Goal: Task Accomplishment & Management: Use online tool/utility

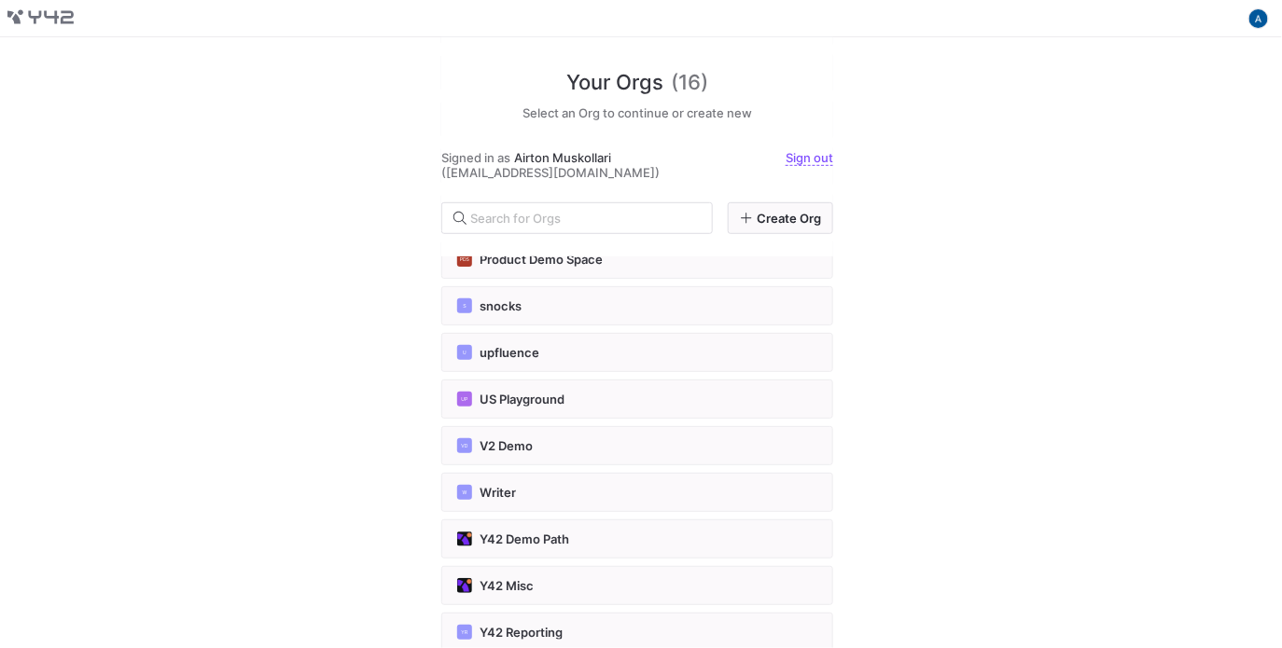
scroll to position [373, 0]
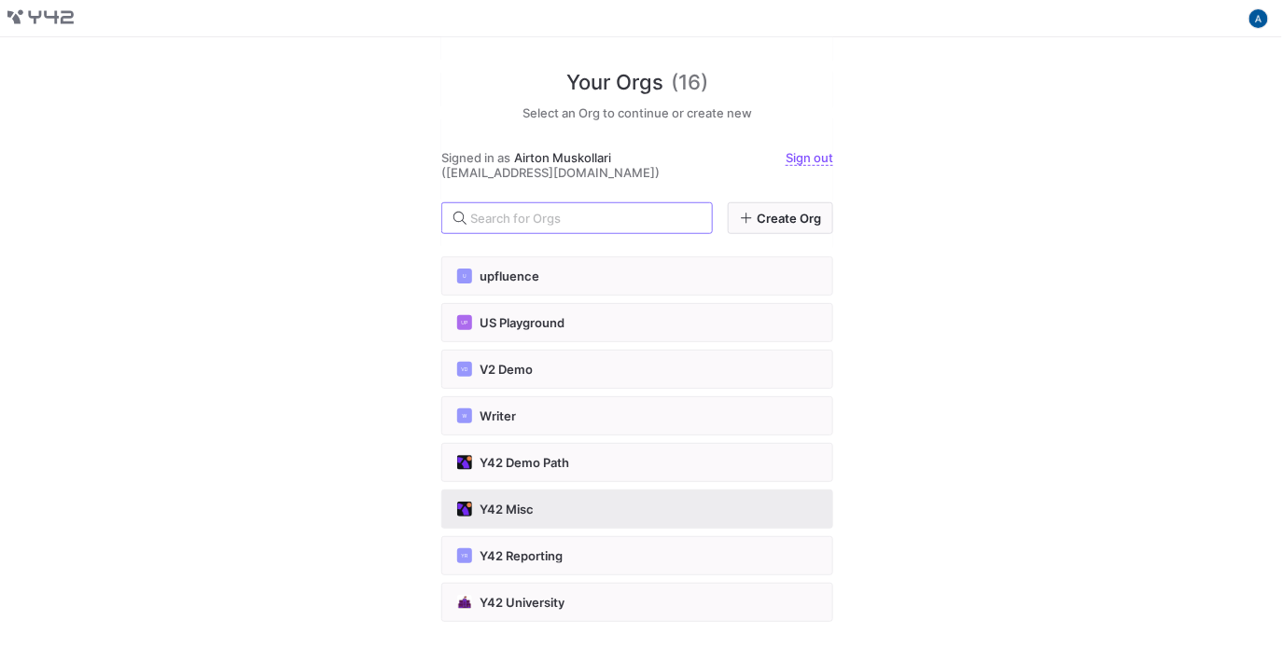
click at [679, 502] on div "Y42 Misc" at bounding box center [637, 509] width 360 height 15
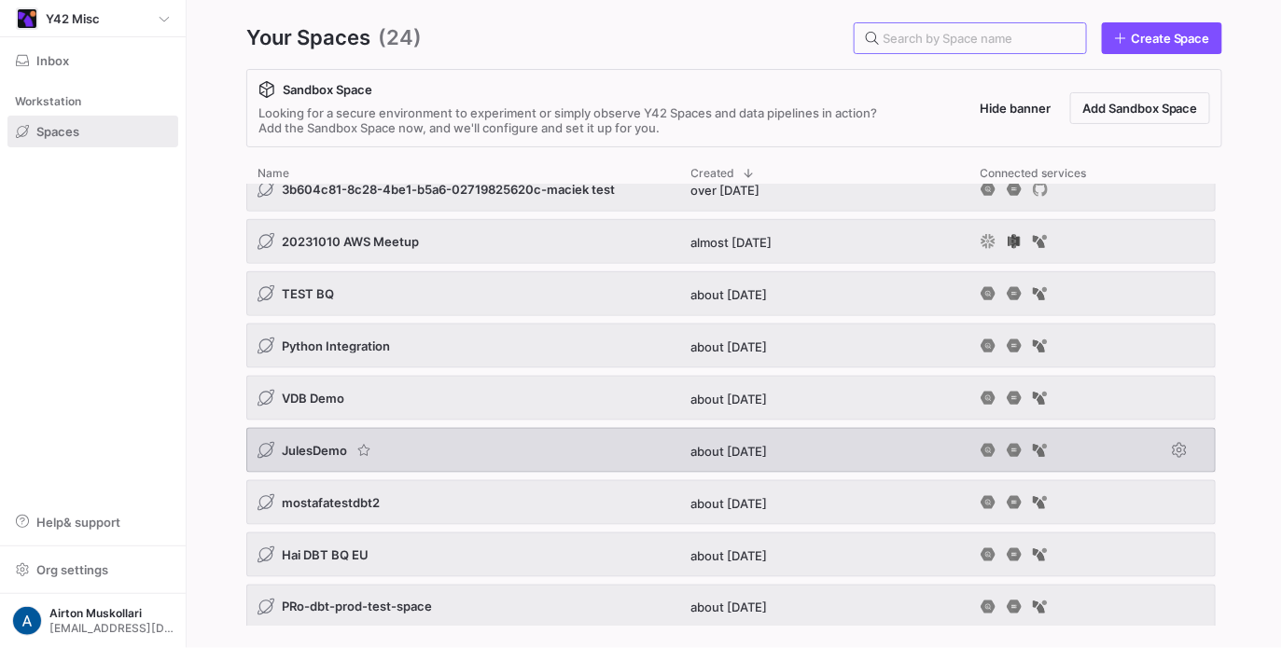
scroll to position [811, 0]
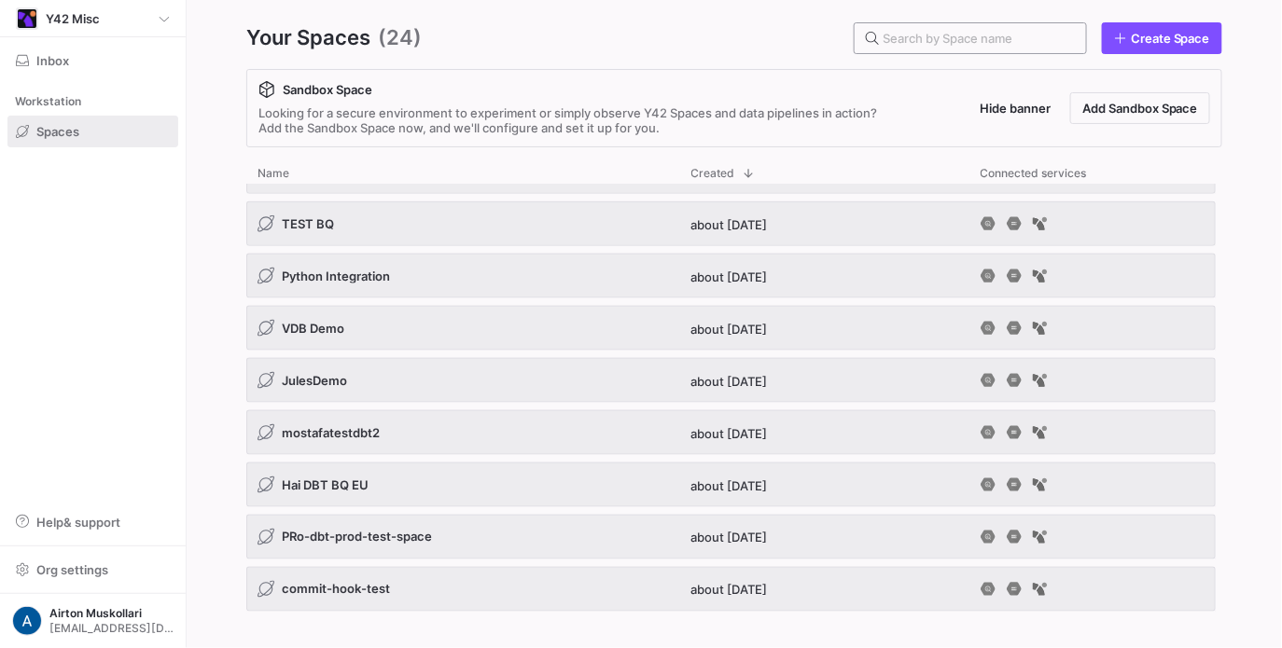
click at [973, 48] on div at bounding box center [976, 38] width 188 height 30
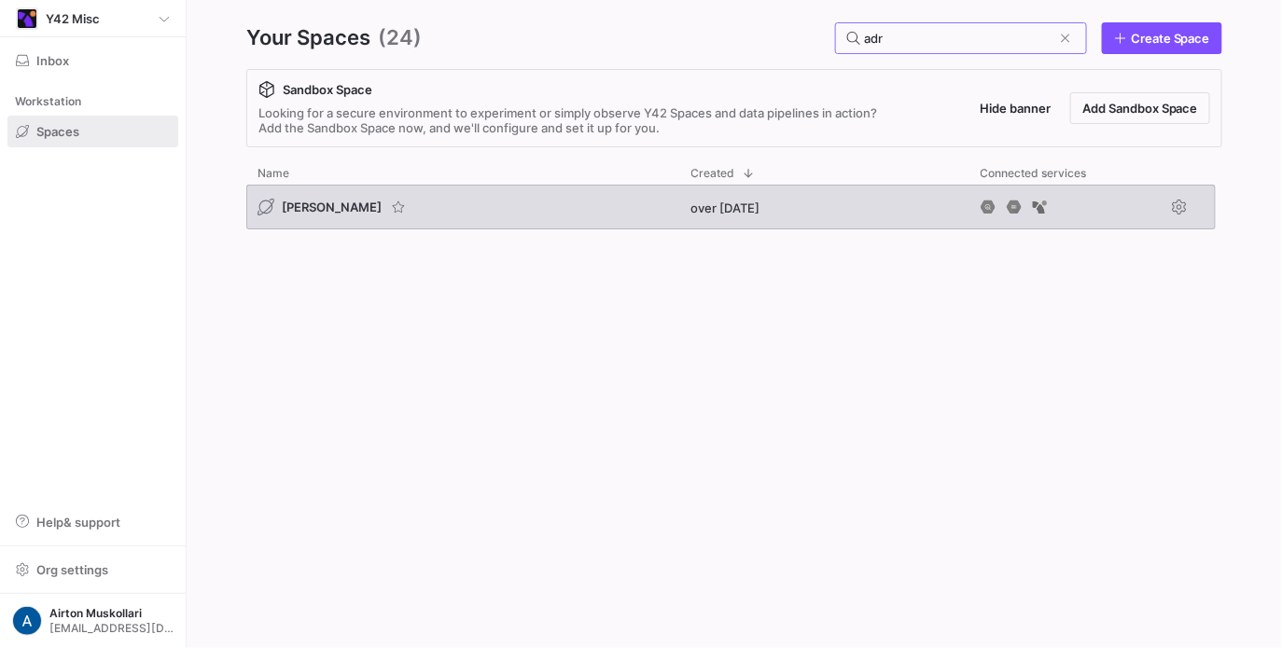
type input "adr"
click at [325, 208] on span "adrian bq" at bounding box center [332, 207] width 100 height 15
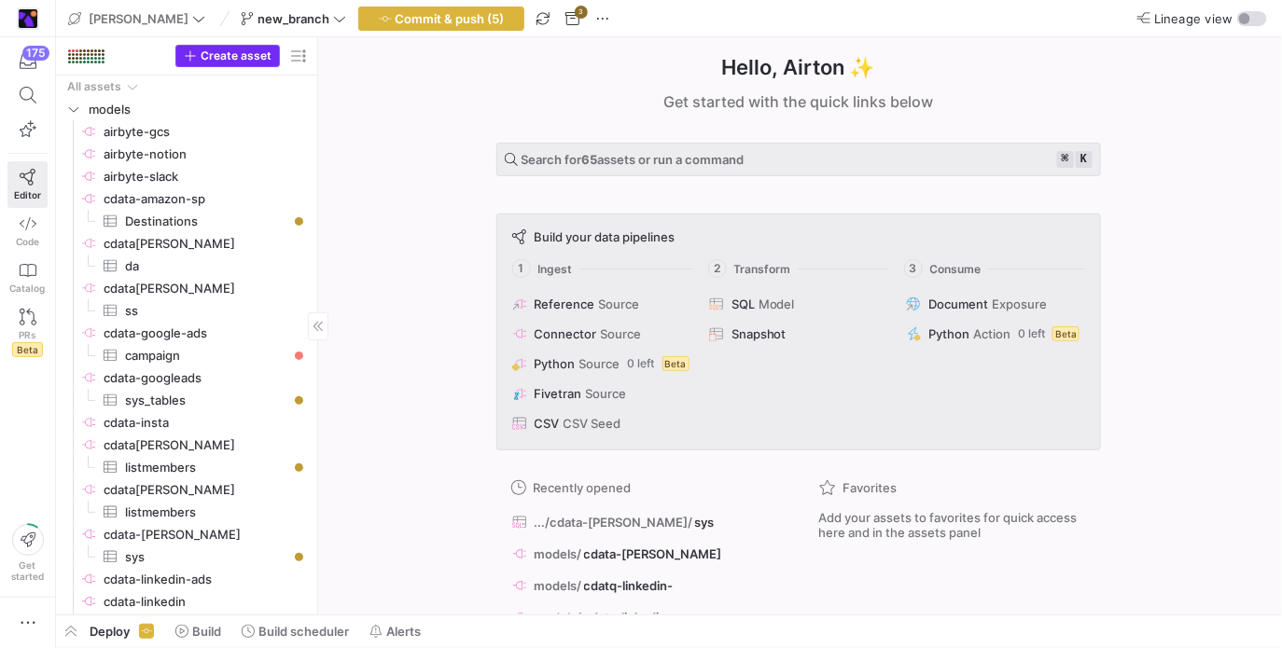
click at [222, 49] on span "Create asset" at bounding box center [236, 55] width 71 height 13
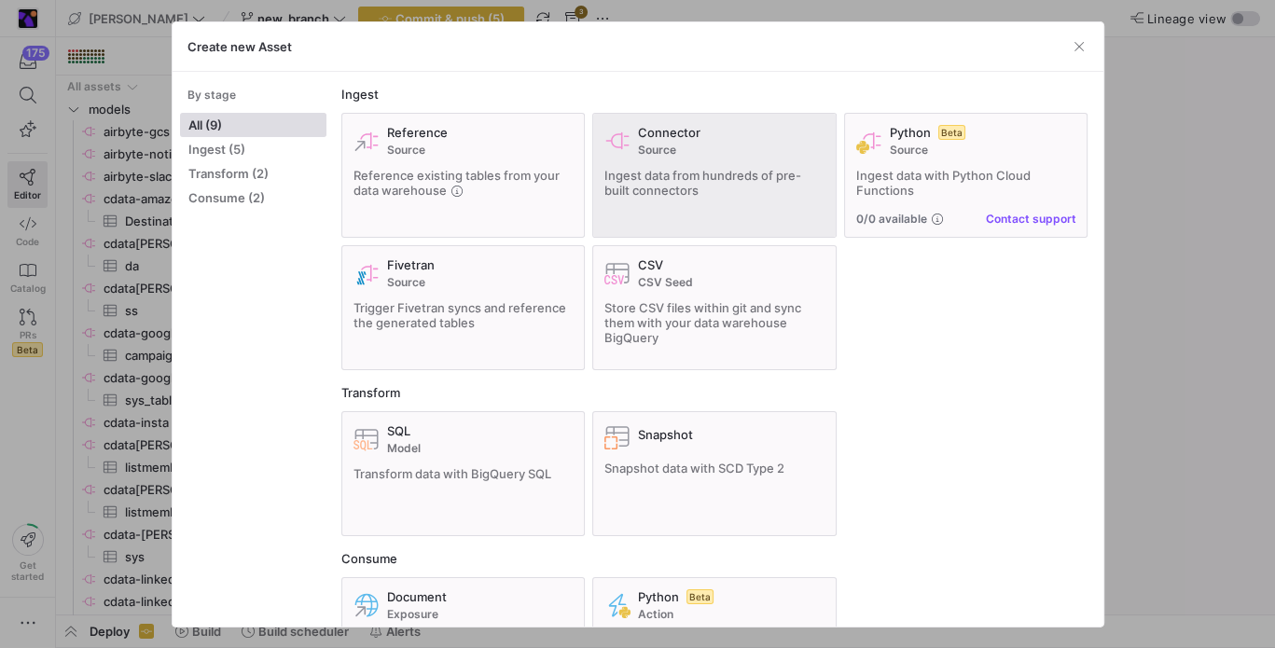
click at [762, 210] on div "Connector Source Ingest data from hundreds of pre-built connectors" at bounding box center [714, 175] width 220 height 101
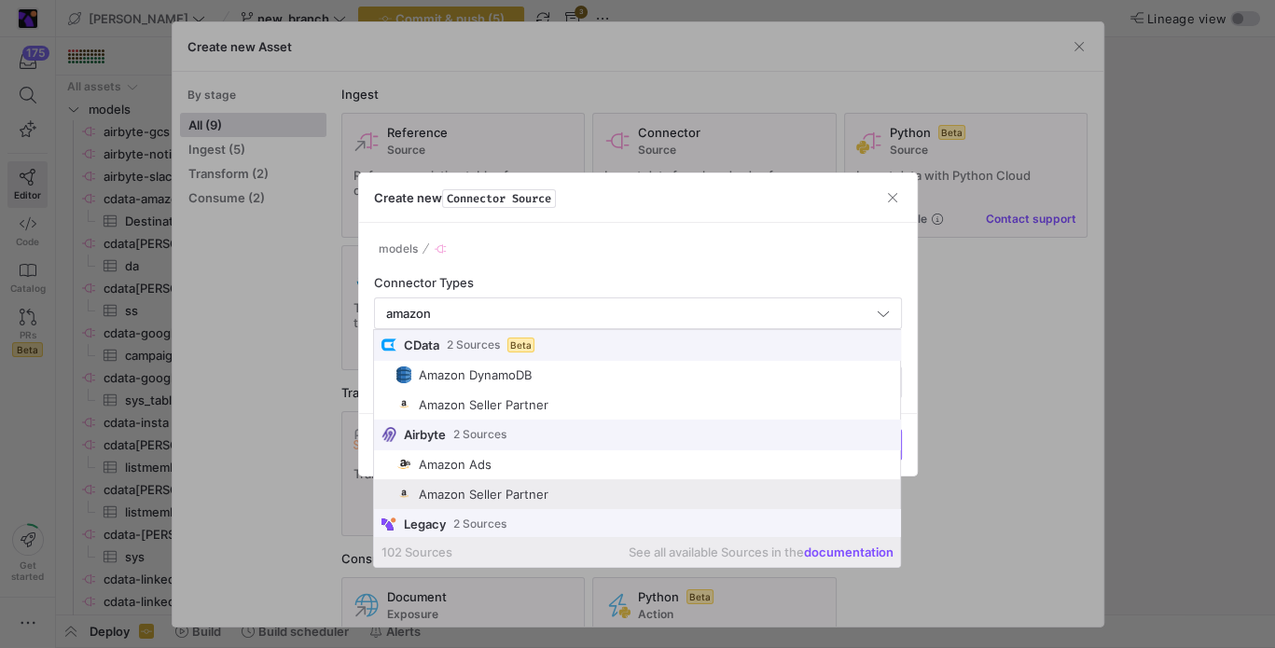
click at [533, 499] on div "Amazon Seller Partner" at bounding box center [484, 494] width 130 height 15
type input "Amazon Seller Partner"
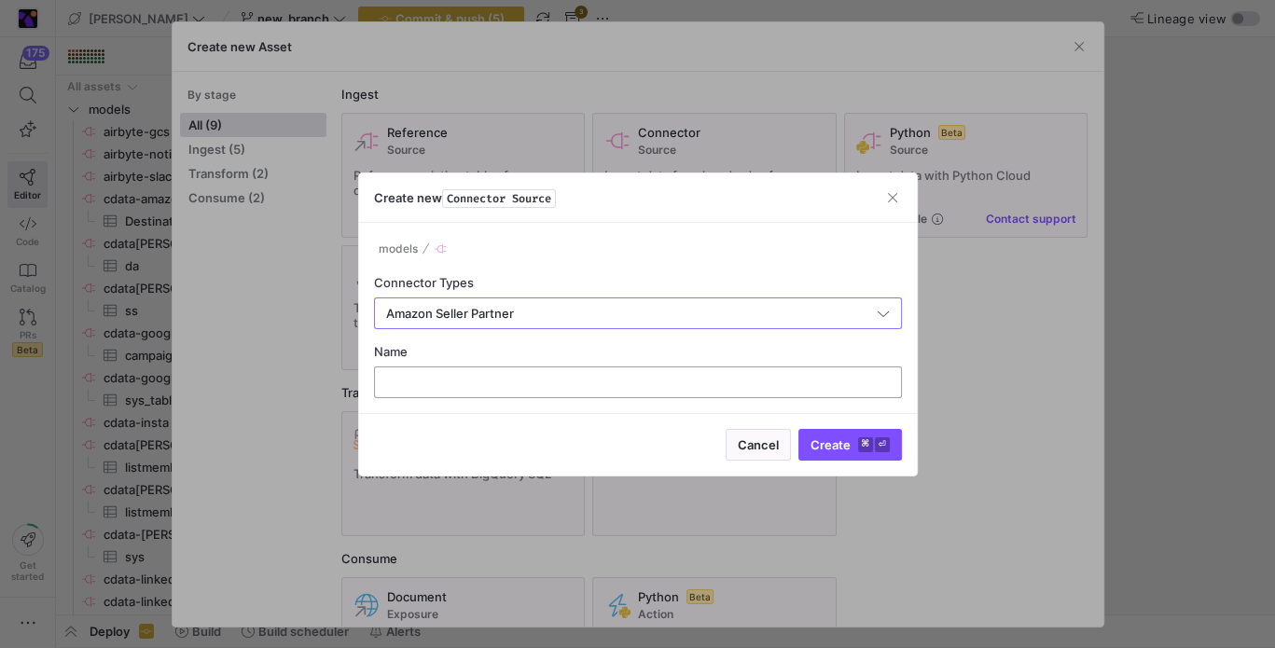
click at [485, 385] on input "text" at bounding box center [638, 382] width 496 height 15
type input "sadasd"
click at [847, 440] on span "Create ⌘ ⏎" at bounding box center [850, 444] width 79 height 15
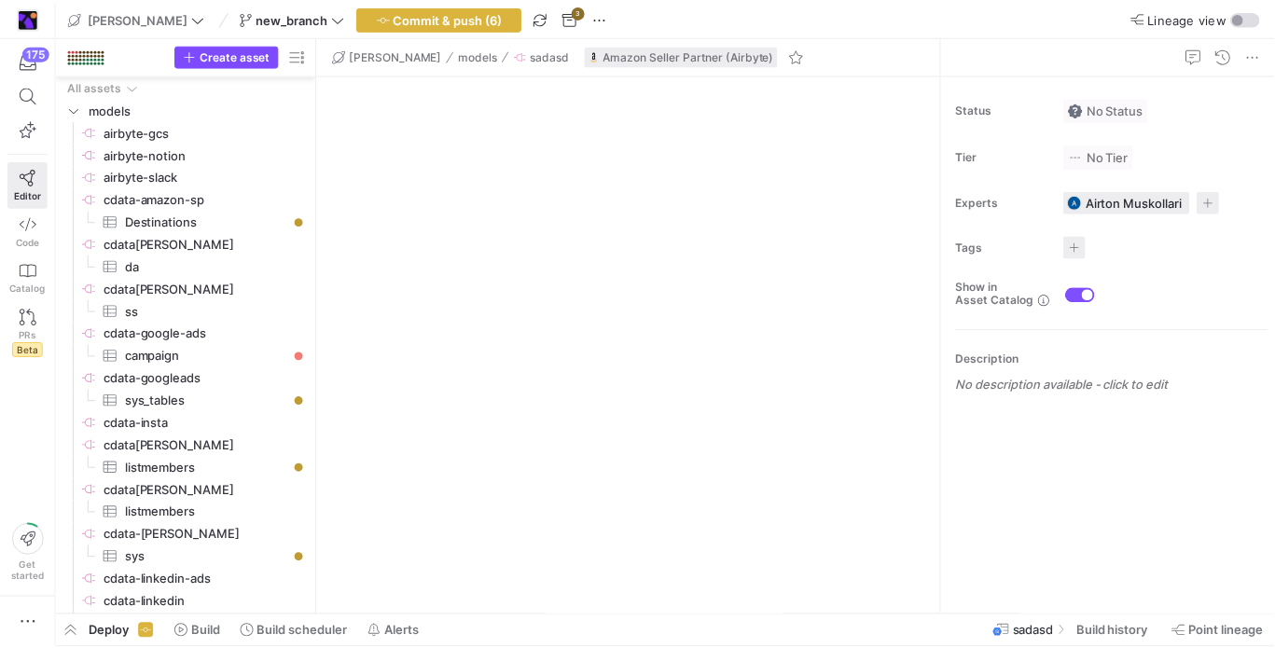
scroll to position [736, 0]
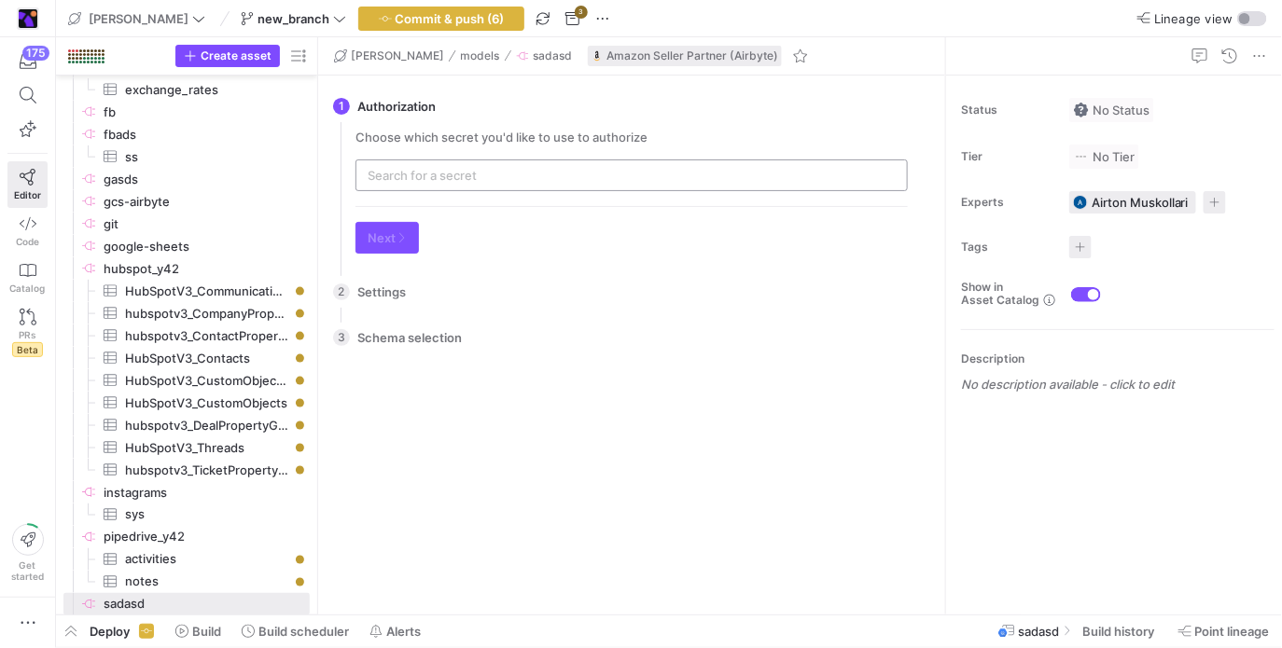
click at [464, 170] on input "text" at bounding box center [631, 175] width 528 height 15
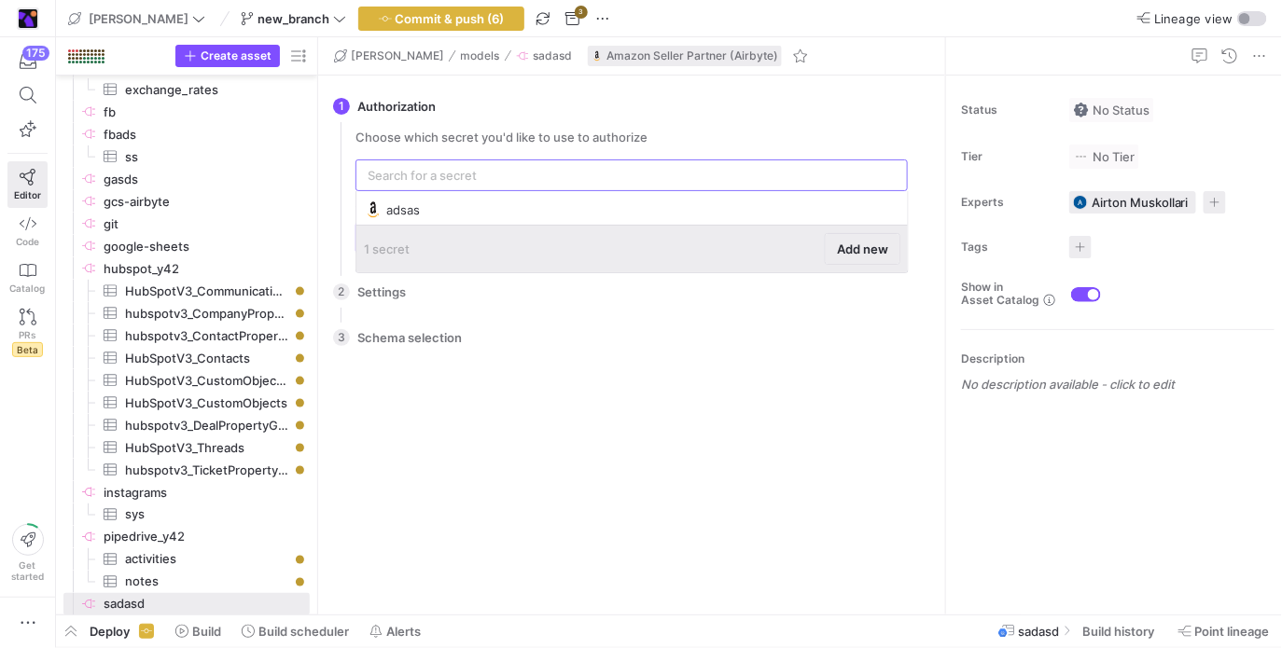
click at [842, 259] on span at bounding box center [862, 249] width 74 height 30
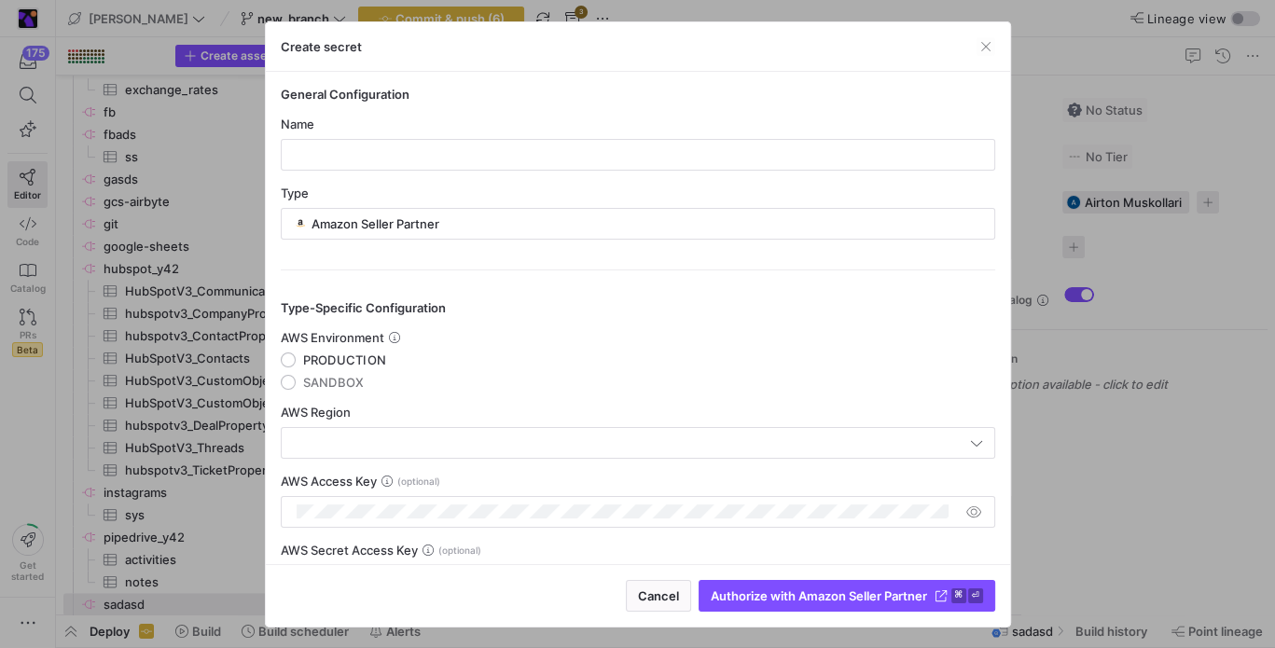
click at [616, 177] on y42-credential-form "General Configuration Name Type Amazon Seller Partner Type-Specific Configurati…" at bounding box center [638, 376] width 714 height 579
click at [620, 163] on div at bounding box center [638, 155] width 683 height 30
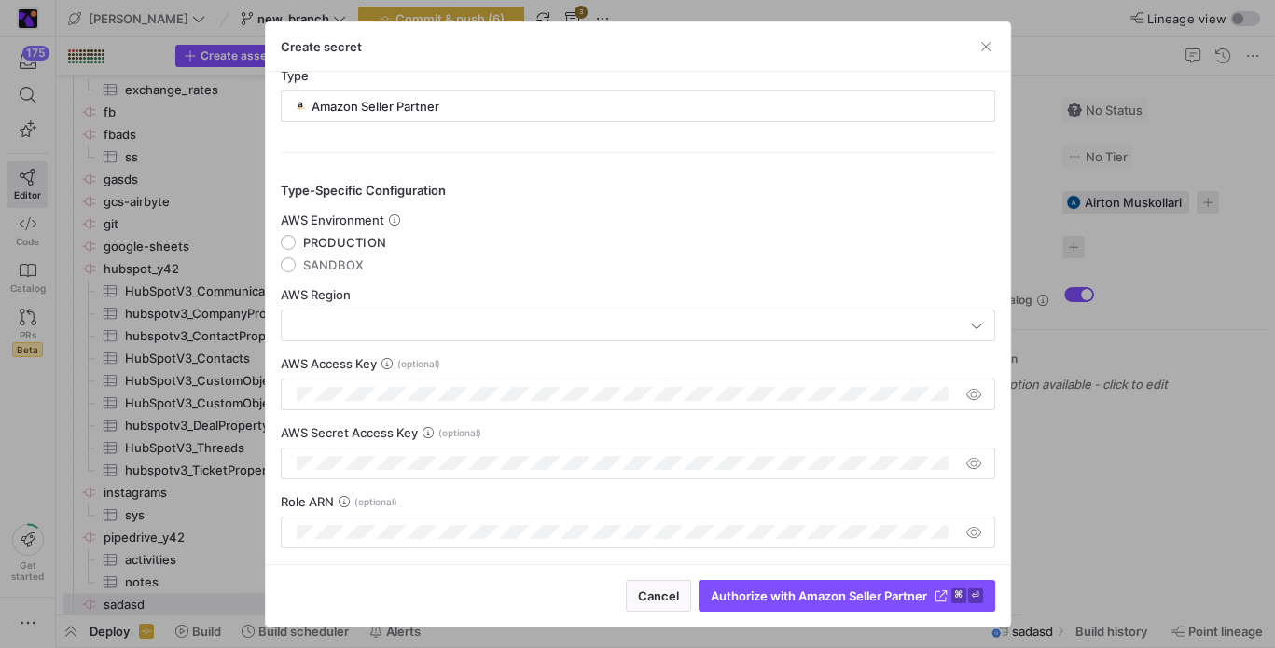
click at [488, 406] on div at bounding box center [629, 395] width 664 height 30
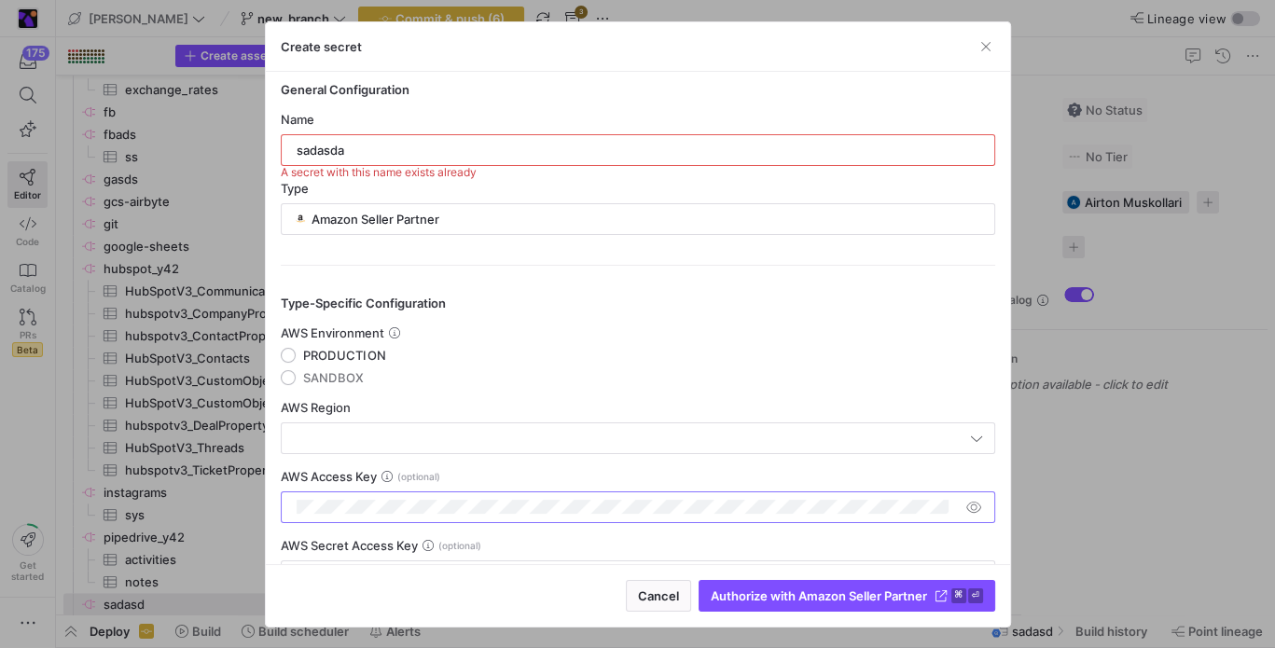
scroll to position [0, 0]
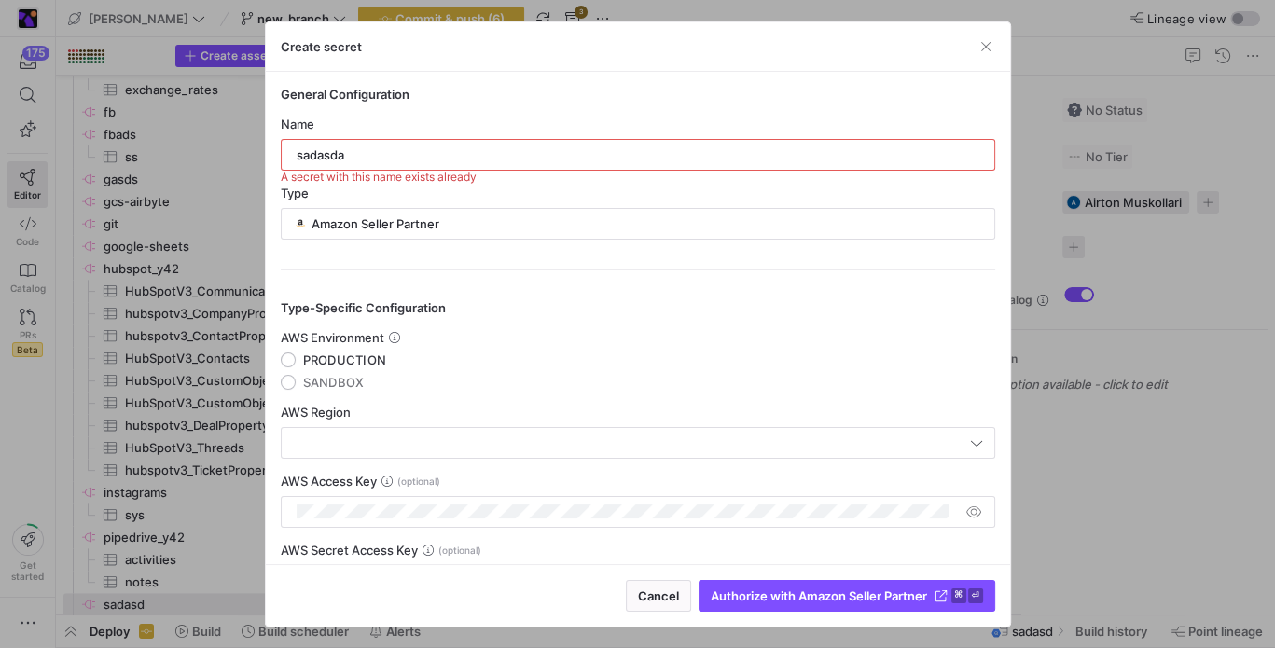
click at [469, 144] on div "sadasda" at bounding box center [638, 155] width 683 height 30
click at [473, 159] on input "sadasda" at bounding box center [638, 154] width 683 height 15
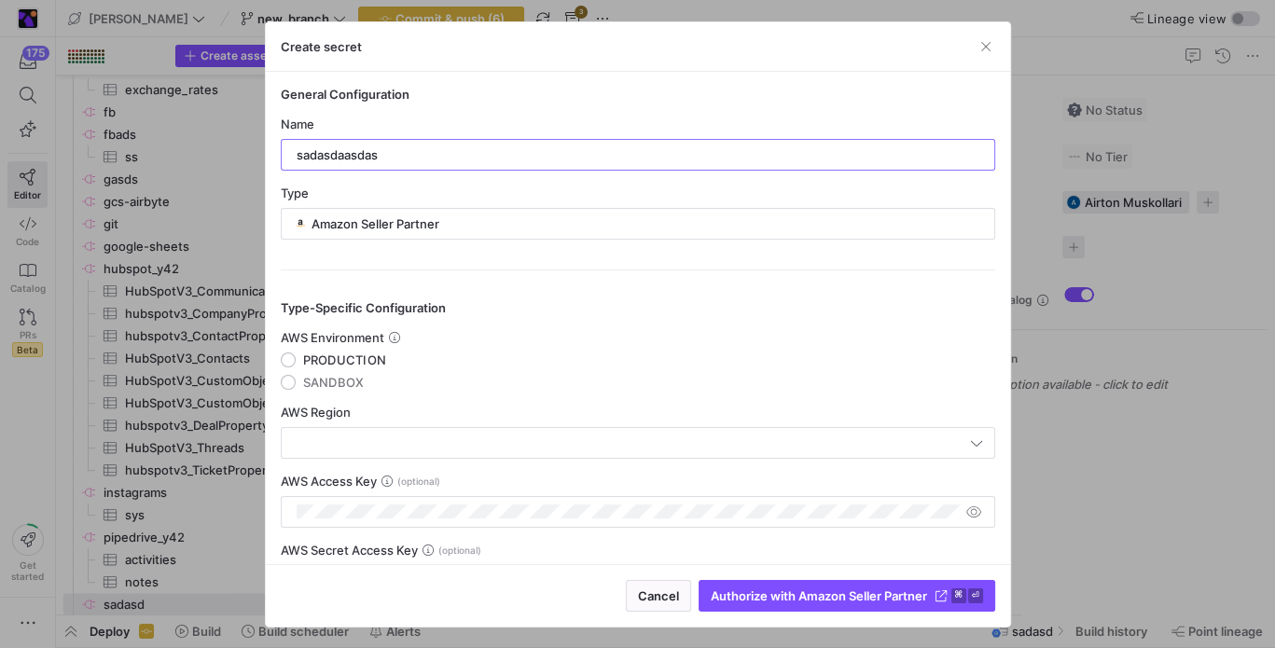
type input "sadasdaasdas"
click at [454, 376] on mat-radio-group "AWS Environment PRODUCTION SANDBOX" at bounding box center [638, 360] width 714 height 60
click at [443, 422] on div "AWS Region" at bounding box center [638, 432] width 714 height 54
click at [442, 440] on input "text" at bounding box center [629, 443] width 673 height 15
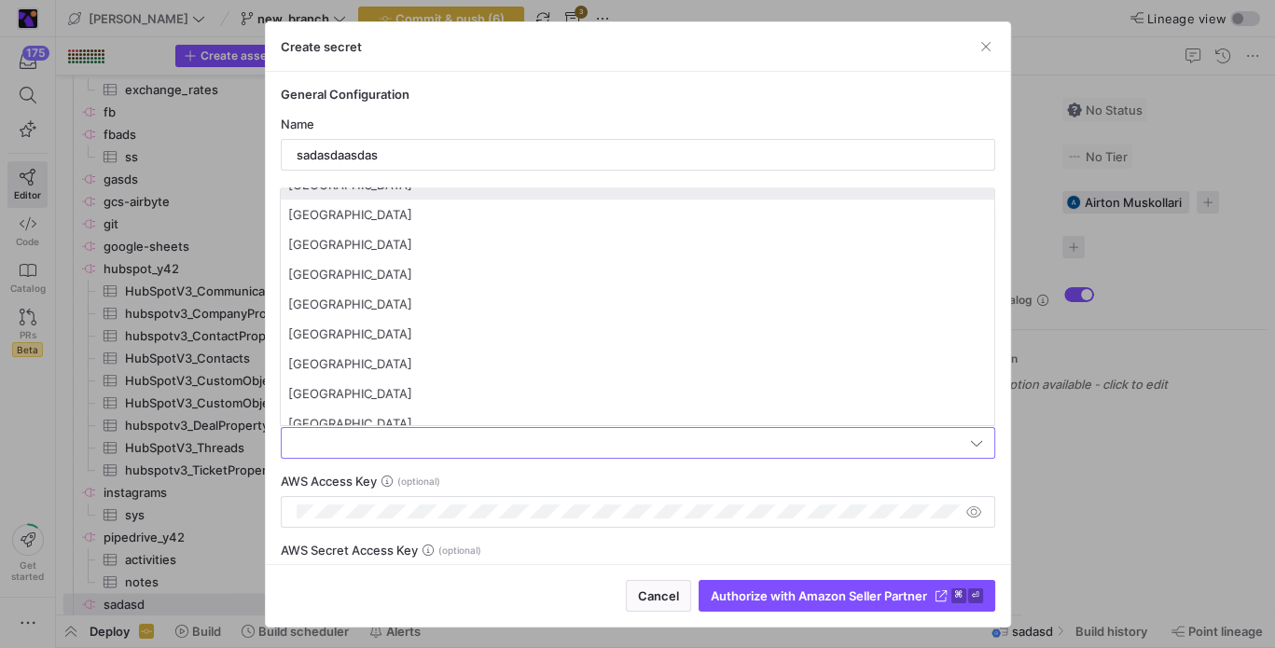
scroll to position [117, 0]
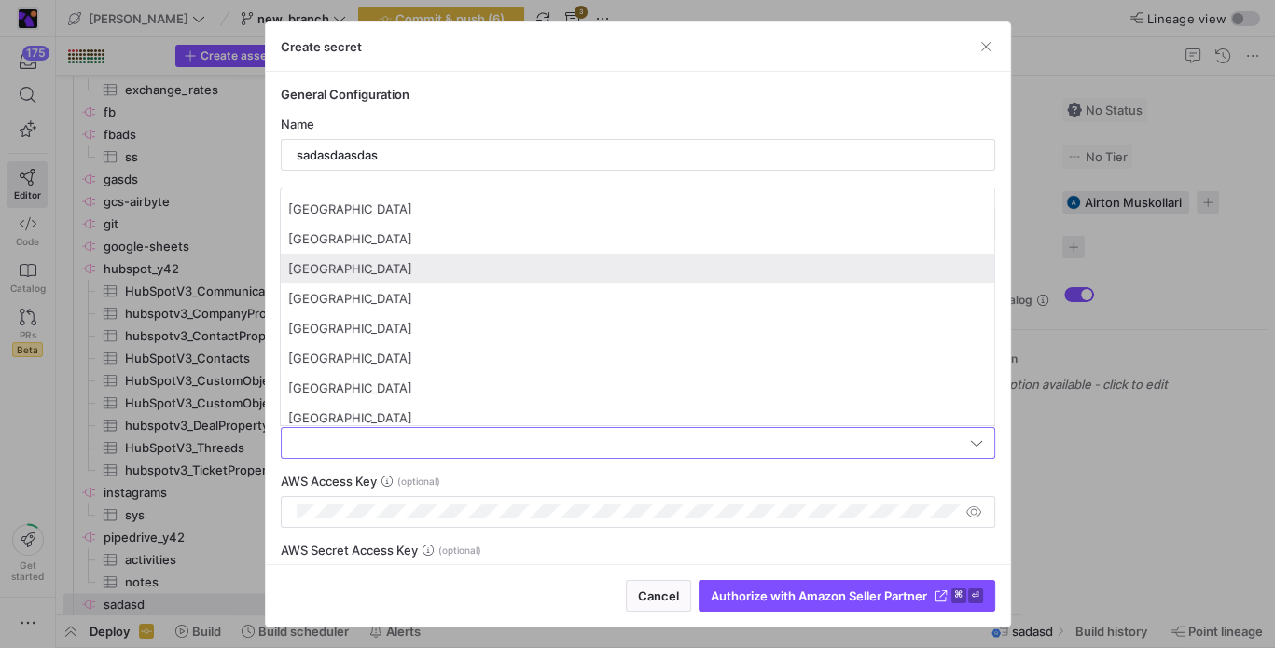
click at [452, 280] on mat-option "Germany" at bounding box center [637, 269] width 713 height 30
type input "Germany"
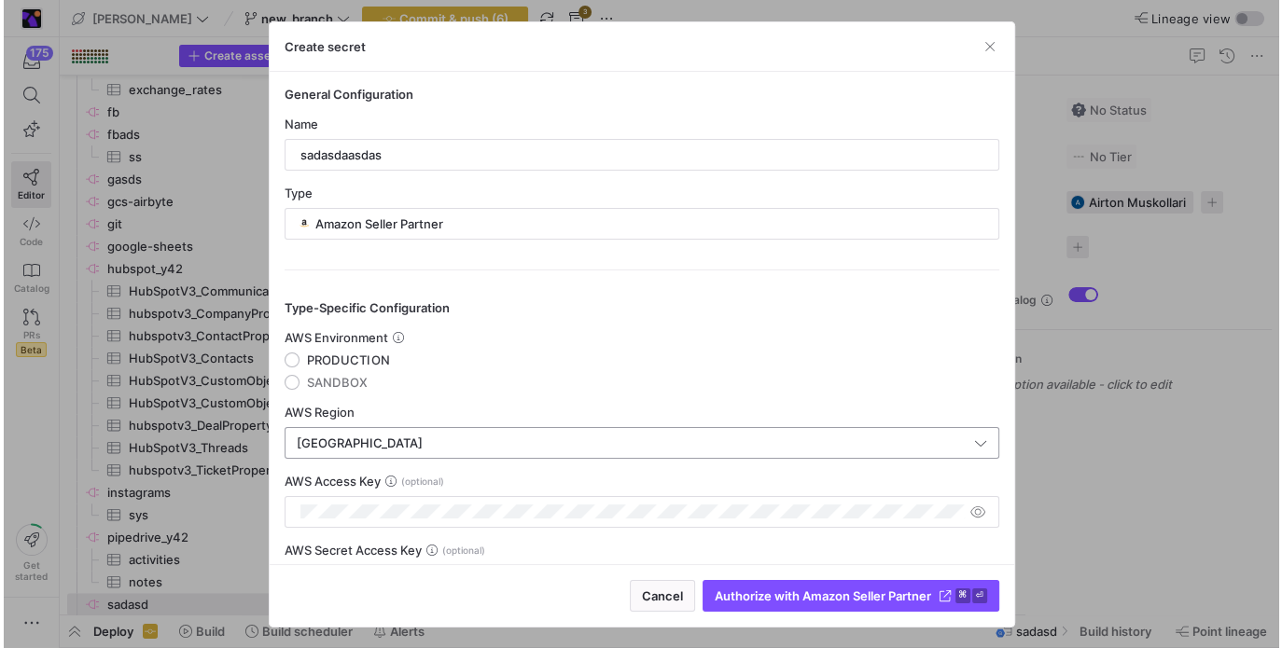
scroll to position [130, 0]
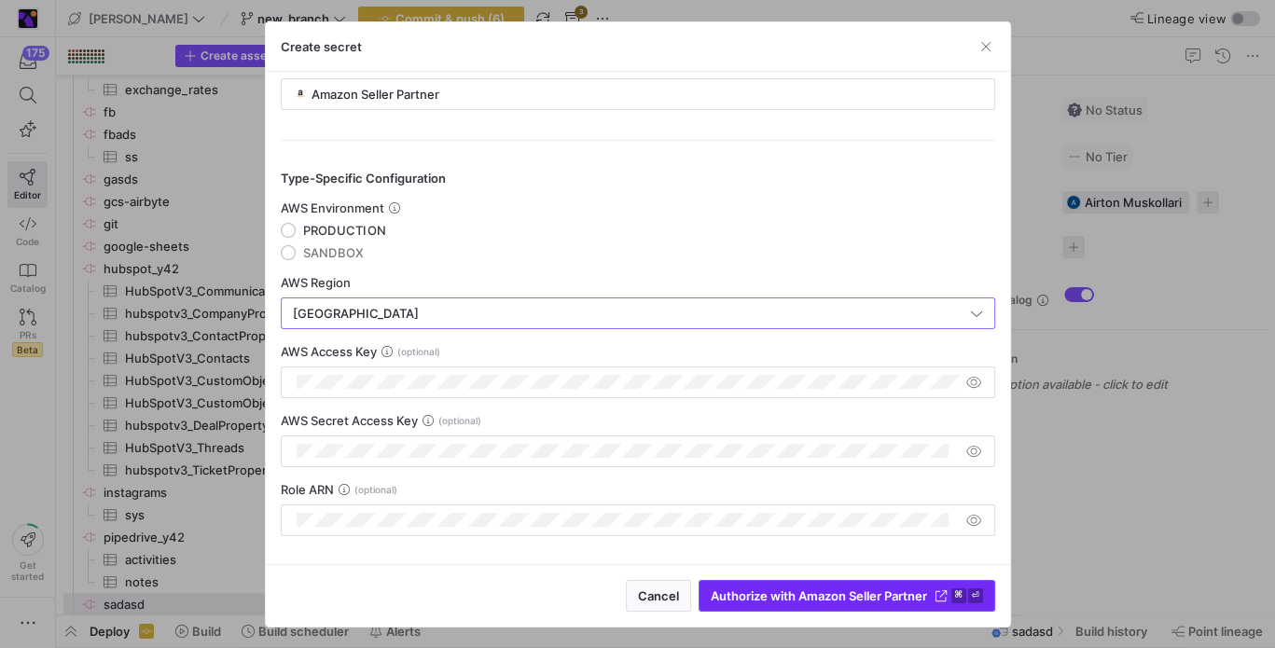
click at [787, 602] on span "Authorize with Amazon Seller Partner" at bounding box center [819, 596] width 216 height 15
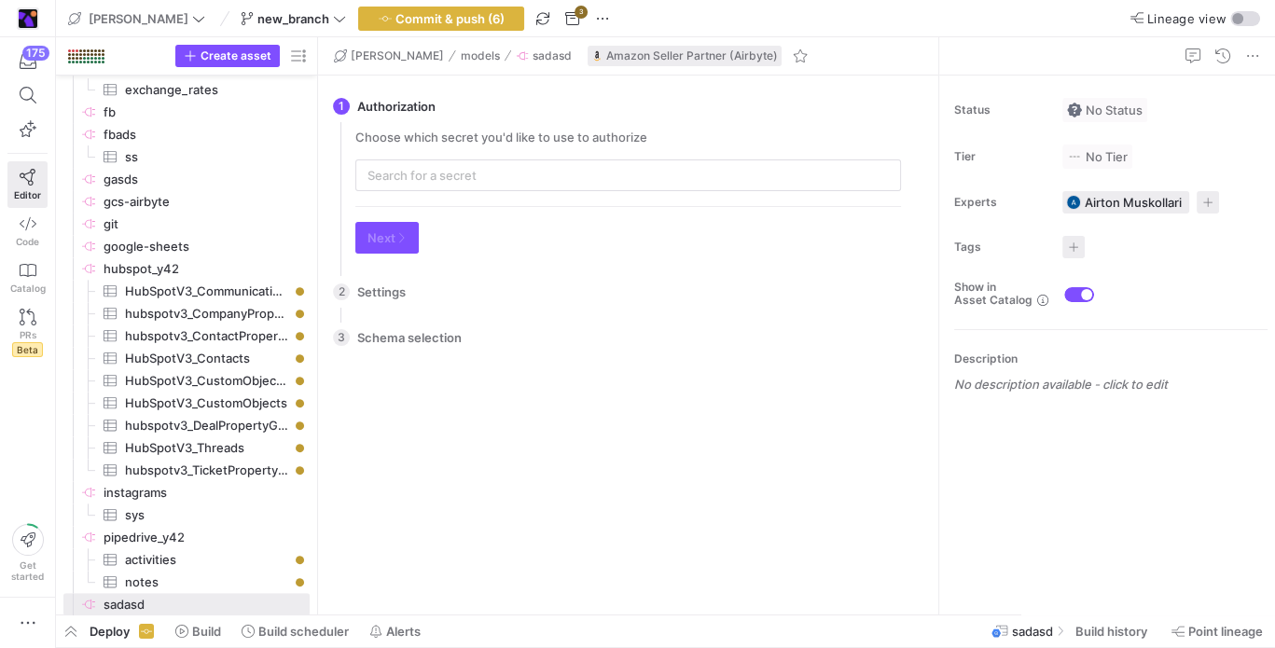
type input "sadasdaasdas"
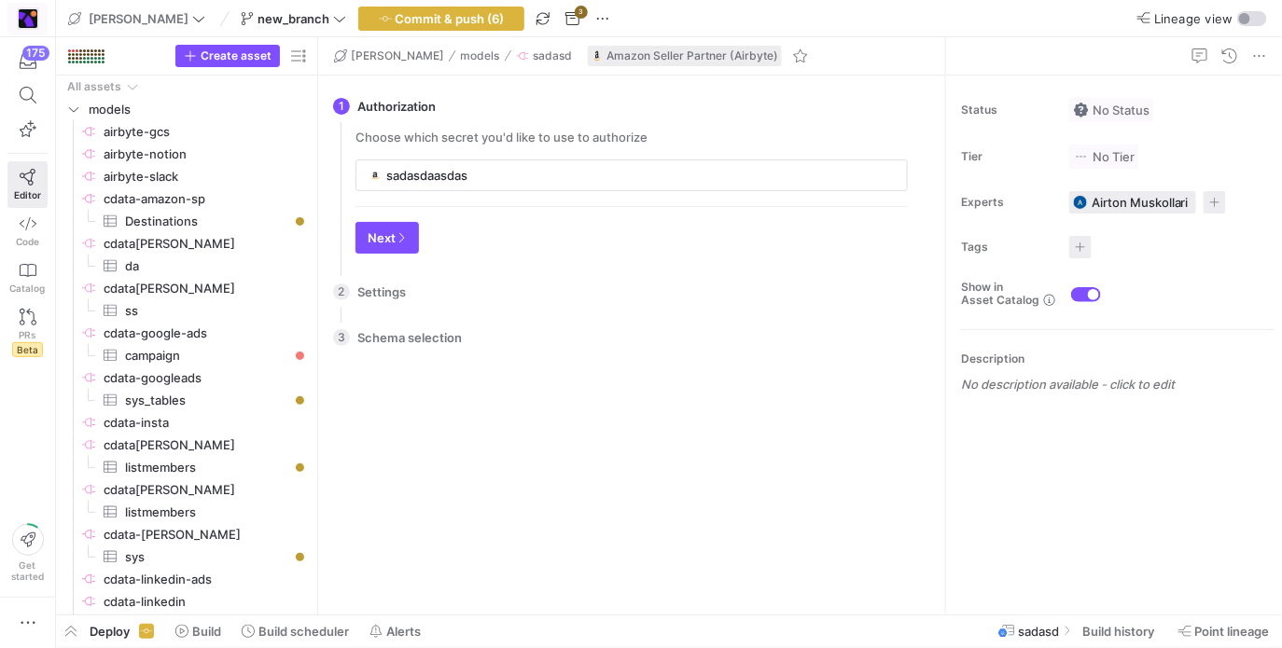
click at [29, 23] on img at bounding box center [28, 18] width 19 height 19
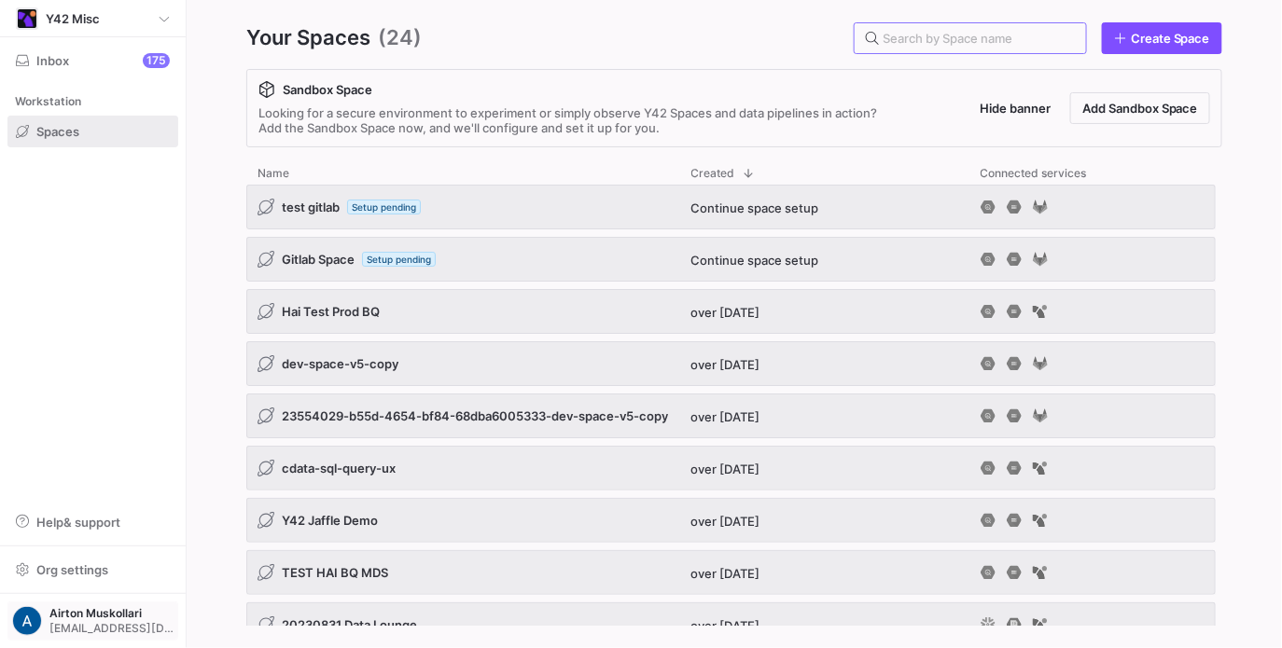
click at [44, 609] on span "Airton Muskollari airton.muskollari@y42.com" at bounding box center [92, 621] width 161 height 30
click at [64, 578] on button "Sign out" at bounding box center [84, 587] width 152 height 30
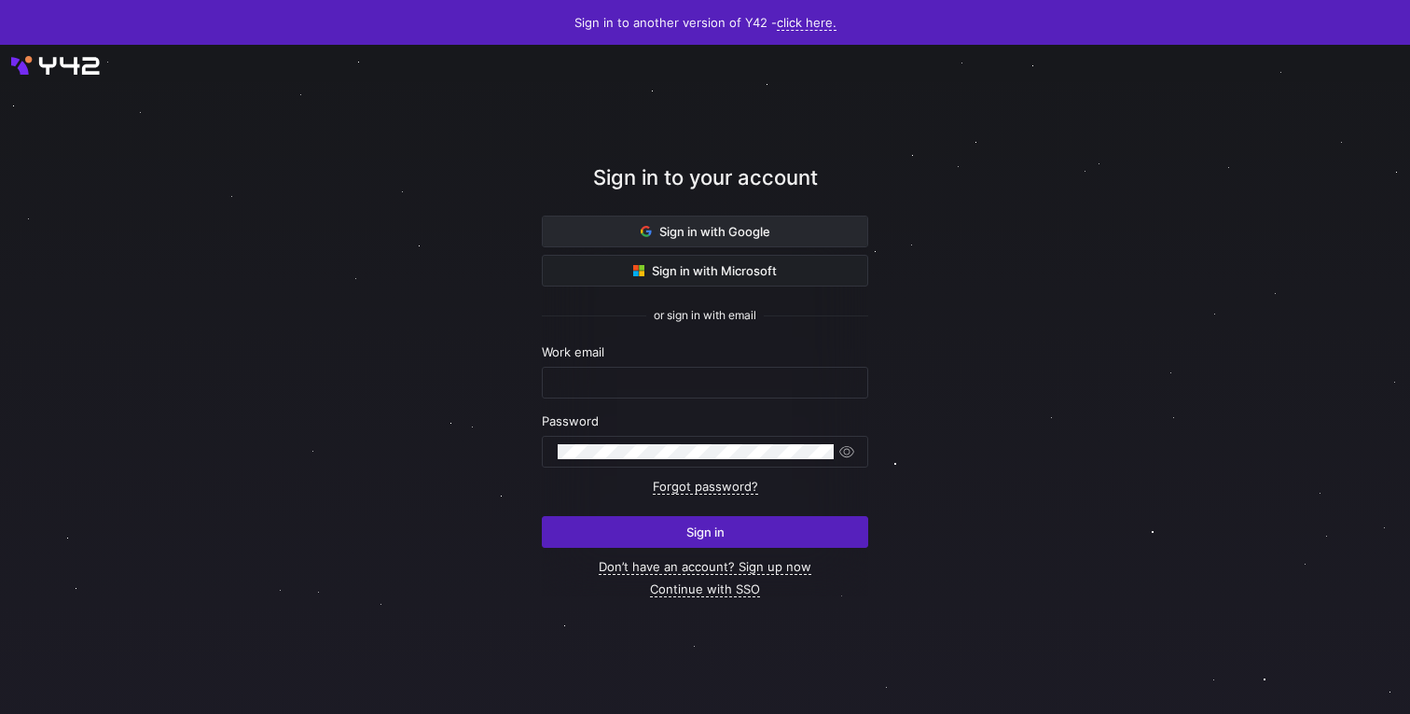
click at [702, 242] on span at bounding box center [705, 231] width 325 height 30
